Goal: Task Accomplishment & Management: Use online tool/utility

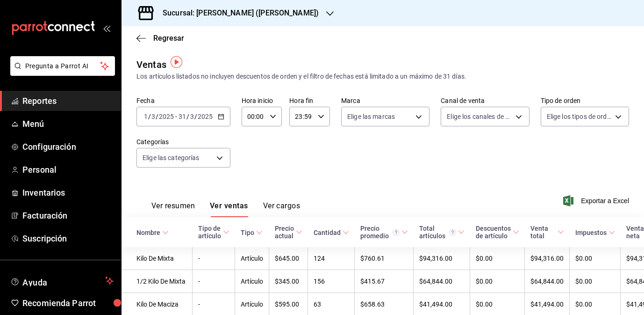
scroll to position [7, 0]
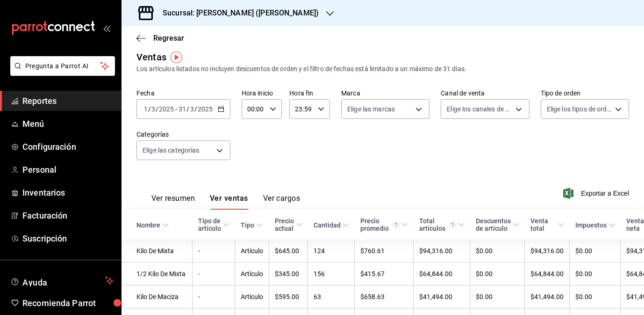
click at [220, 109] on icon "button" at bounding box center [221, 109] width 7 height 7
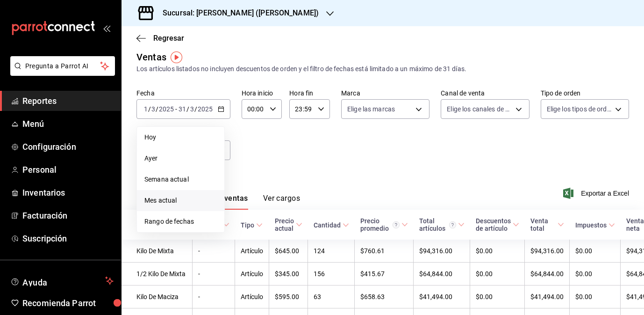
click at [192, 204] on span "Mes actual" at bounding box center [181, 200] width 72 height 10
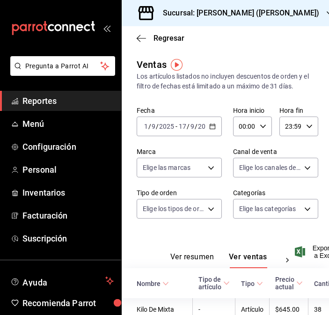
click at [260, 9] on h3 "Sucursal: [PERSON_NAME] ([PERSON_NAME])" at bounding box center [237, 12] width 164 height 11
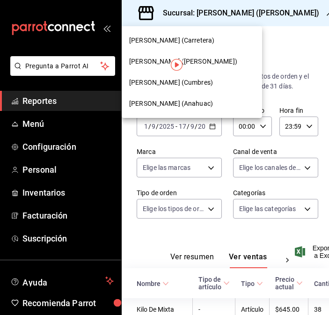
click at [193, 33] on div "[PERSON_NAME] (Carretera)" at bounding box center [192, 40] width 140 height 21
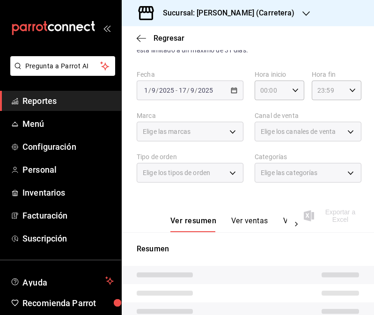
scroll to position [49, 0]
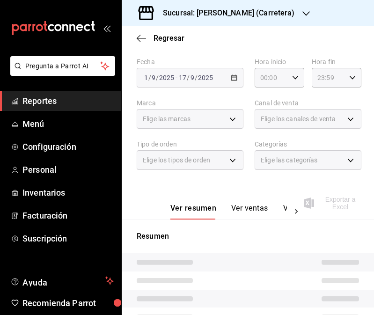
click at [246, 210] on button "Ver ventas" at bounding box center [249, 211] width 37 height 16
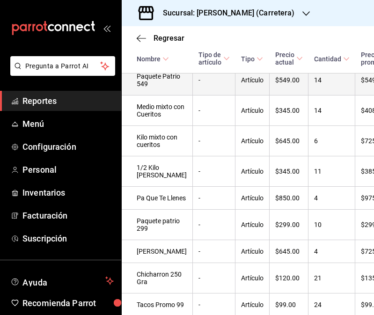
scroll to position [337, 0]
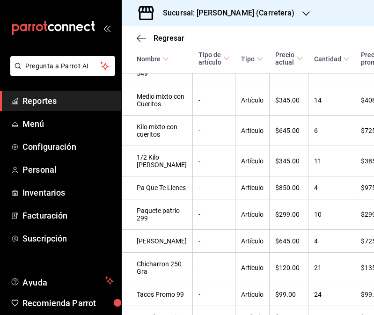
click at [221, 12] on h3 "Sucursal: [PERSON_NAME] (Carretera)" at bounding box center [224, 12] width 139 height 11
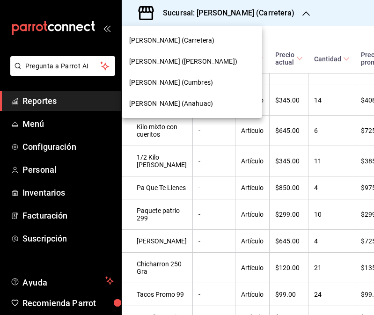
click at [198, 84] on div "[PERSON_NAME] (Cumbres)" at bounding box center [191, 83] width 125 height 10
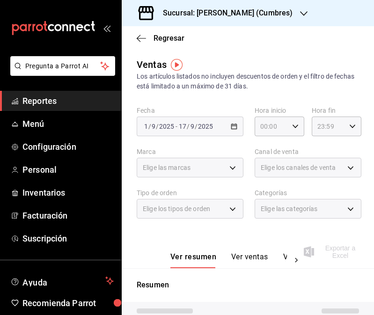
click at [238, 256] on button "Ver ventas" at bounding box center [249, 260] width 37 height 16
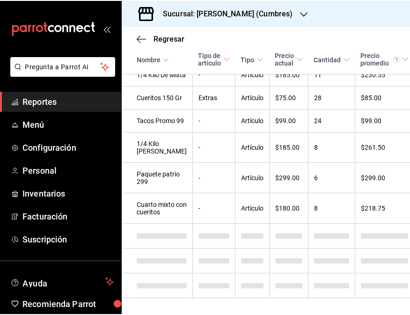
scroll to position [587, 0]
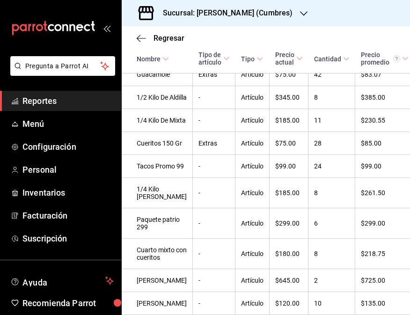
click at [190, 11] on h3 "Sucursal: [PERSON_NAME] (Cumbres)" at bounding box center [223, 12] width 137 height 11
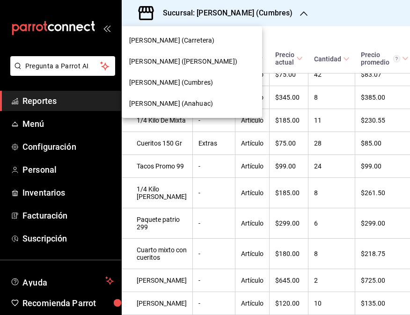
click at [190, 11] on div at bounding box center [205, 157] width 410 height 315
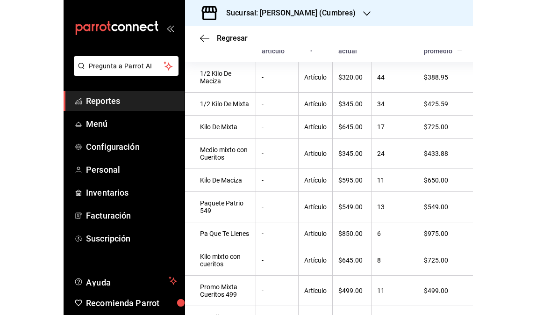
scroll to position [0, 0]
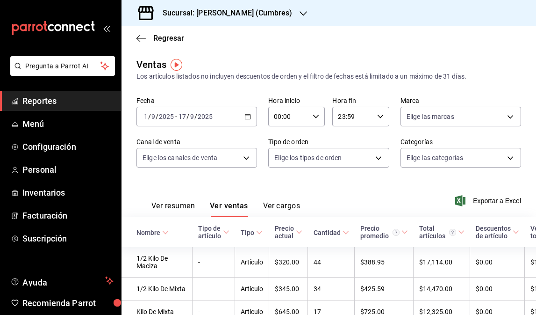
click at [227, 116] on div "[DATE] [DATE] - [DATE] [DATE]" at bounding box center [197, 117] width 121 height 20
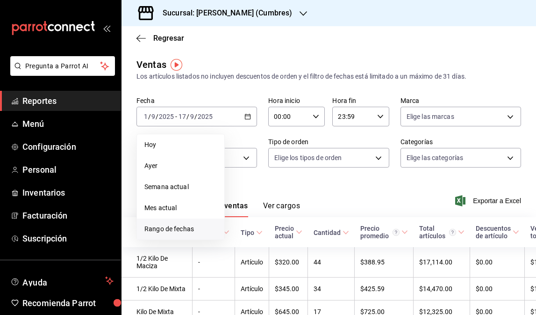
click at [191, 234] on li "Rango de fechas" at bounding box center [180, 228] width 87 height 21
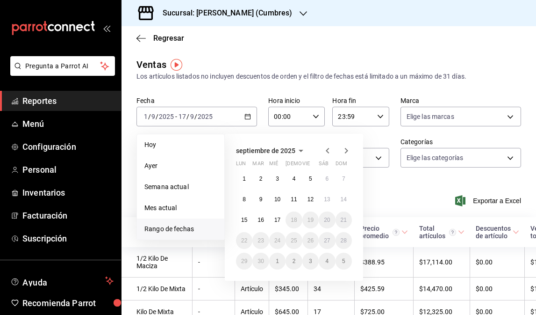
click at [330, 151] on icon "button" at bounding box center [327, 150] width 11 height 11
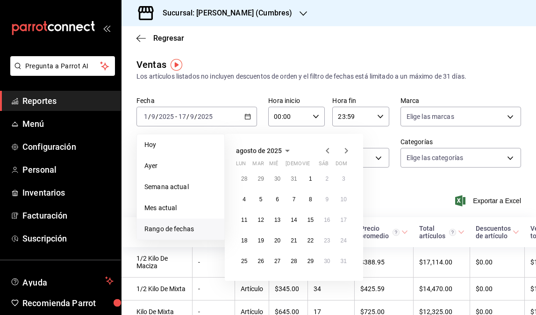
click at [330, 151] on icon "button" at bounding box center [327, 150] width 11 height 11
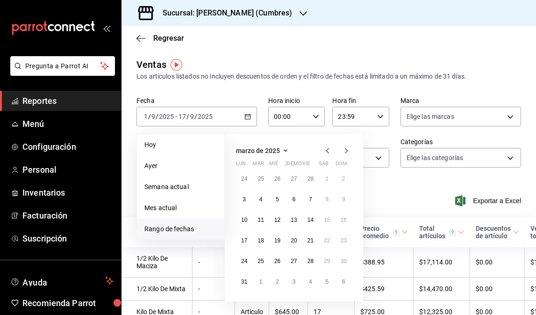
click at [330, 151] on icon "button" at bounding box center [327, 150] width 11 height 11
click at [332, 149] on icon "button" at bounding box center [327, 150] width 11 height 11
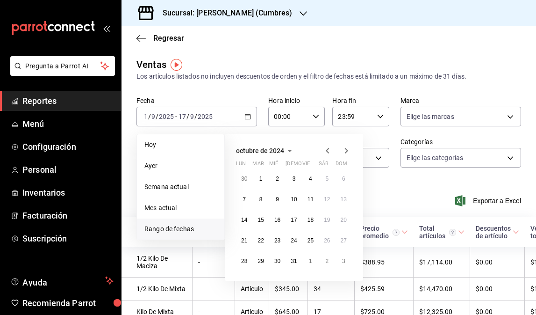
click at [332, 149] on icon "button" at bounding box center [327, 150] width 11 height 11
click at [346, 147] on icon "button" at bounding box center [346, 150] width 11 height 11
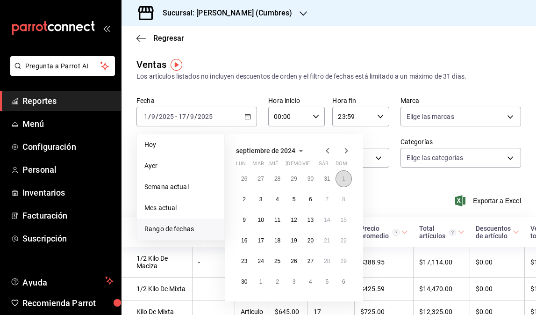
click at [342, 181] on abbr "1" at bounding box center [343, 178] width 3 height 7
click at [245, 244] on button "16" at bounding box center [244, 240] width 16 height 17
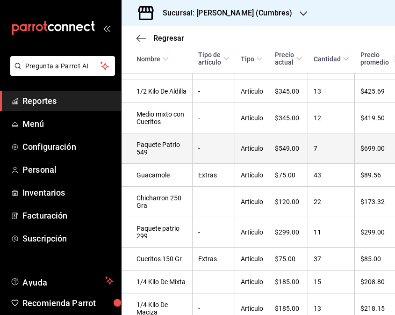
scroll to position [397, 0]
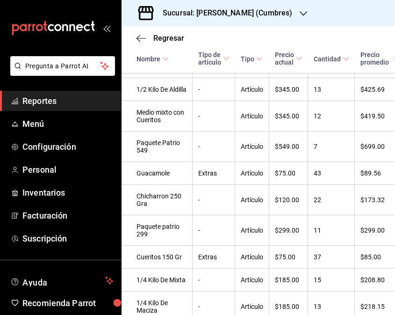
click at [262, 15] on h3 "Sucursal: [PERSON_NAME] (Cumbres)" at bounding box center [223, 12] width 137 height 11
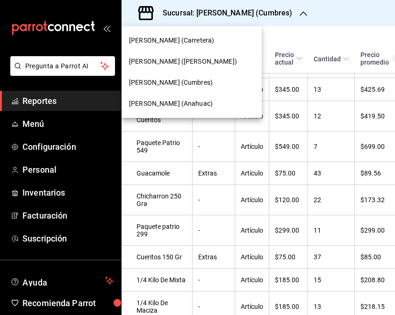
click at [207, 101] on div "[PERSON_NAME] (Anahuac)" at bounding box center [191, 104] width 125 height 10
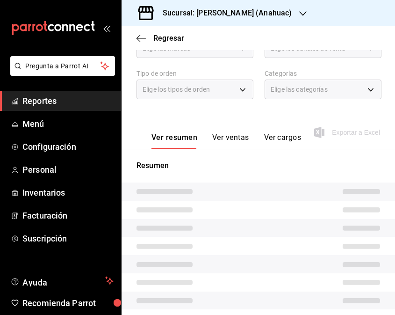
click at [237, 139] on button "Ver ventas" at bounding box center [230, 141] width 37 height 16
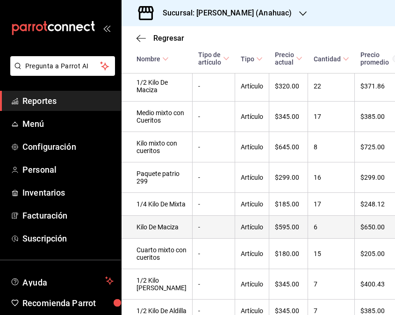
scroll to position [297, 0]
